Goal: Task Accomplishment & Management: Manage account settings

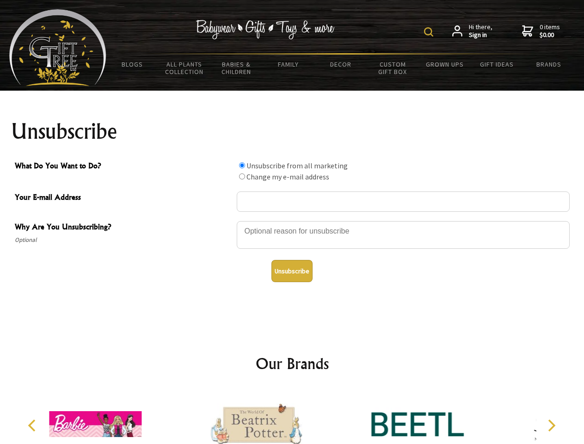
click at [430, 32] on img at bounding box center [428, 31] width 9 height 9
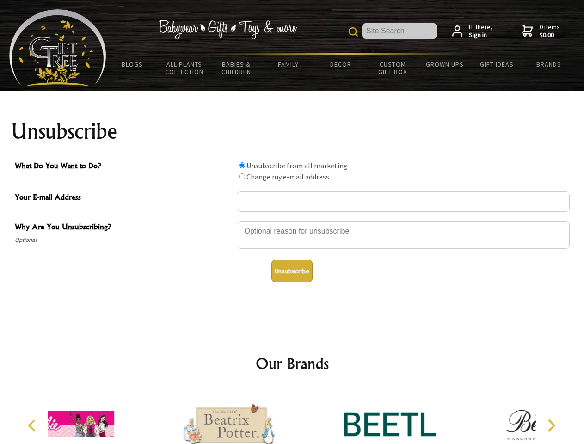
click at [292, 220] on div at bounding box center [403, 236] width 333 height 32
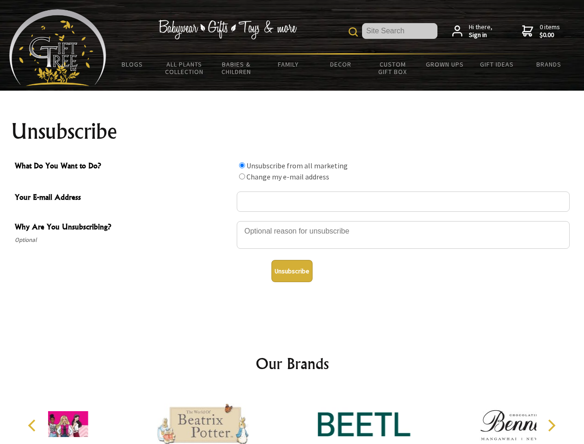
click at [242, 165] on input "What Do You Want to Do?" at bounding box center [242, 165] width 6 height 6
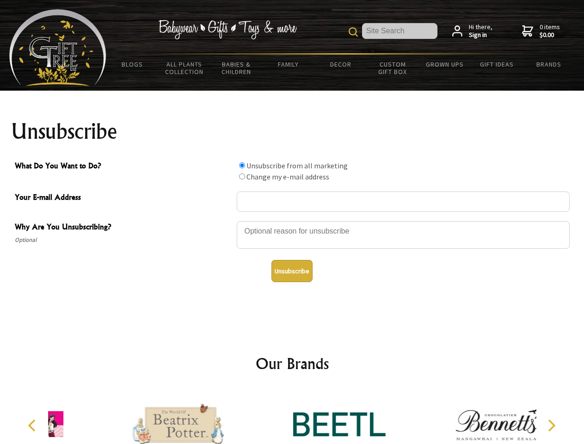
click at [242, 176] on input "What Do You Want to Do?" at bounding box center [242, 176] width 6 height 6
radio input "true"
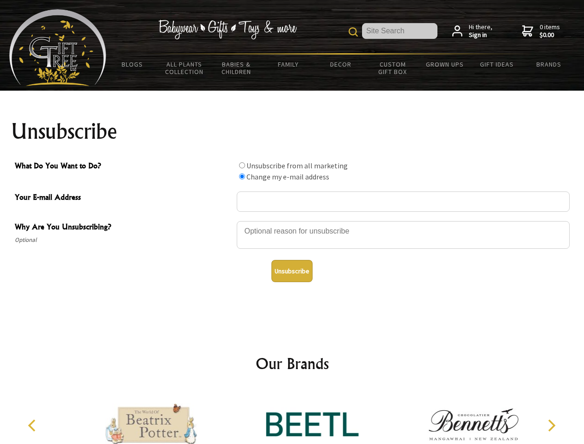
click at [292, 271] on button "Unsubscribe" at bounding box center [291, 271] width 41 height 22
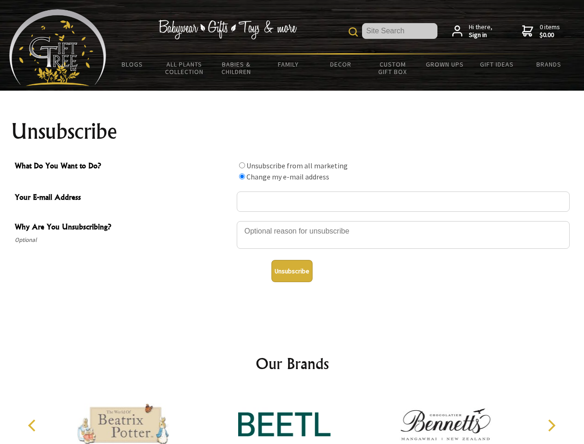
click at [33, 425] on icon "Previous" at bounding box center [33, 425] width 12 height 12
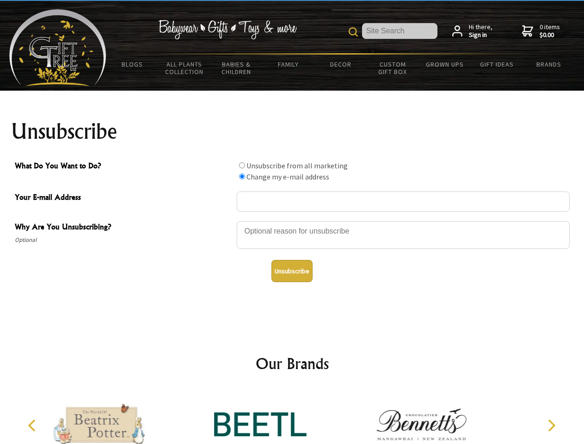
click at [551, 425] on icon "Next" at bounding box center [550, 425] width 12 height 12
